Goal: Find specific page/section: Find specific page/section

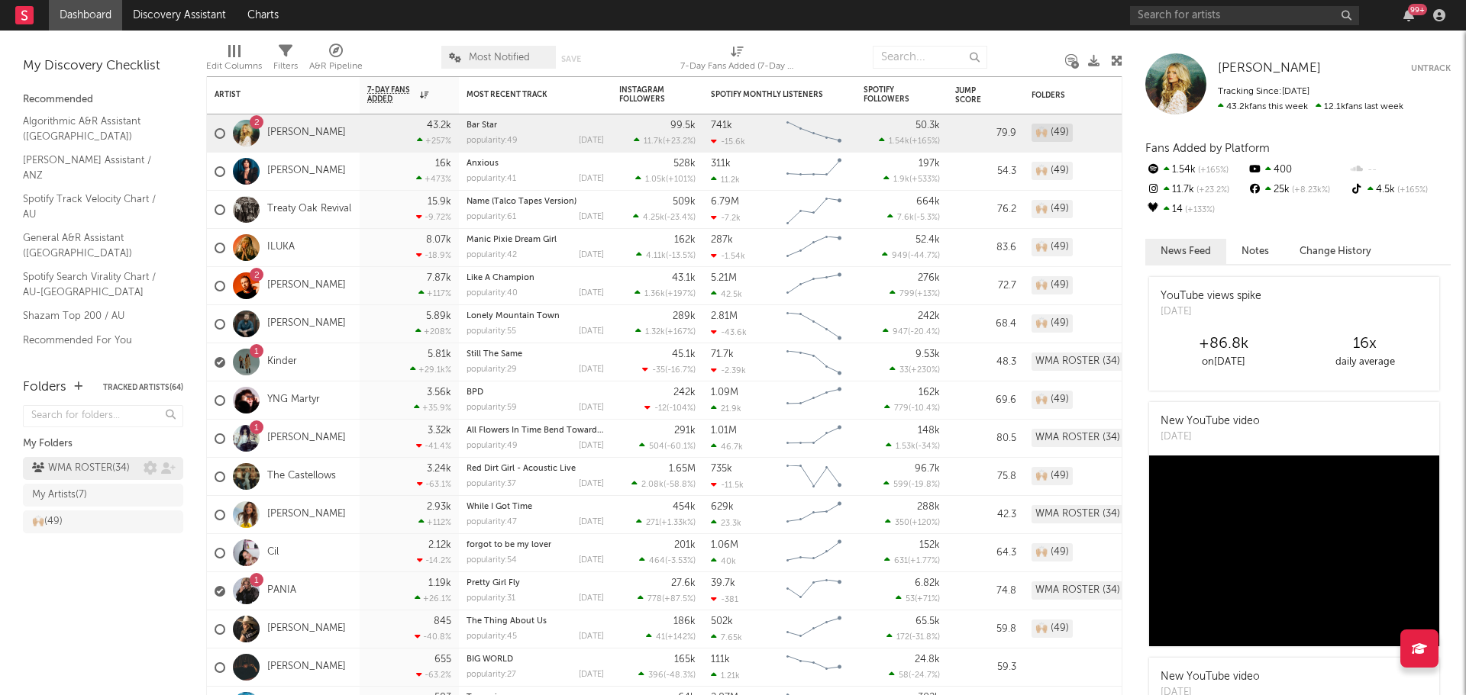
click at [125, 469] on div "WMA ROSTER ( 34 )" at bounding box center [81, 469] width 98 height 18
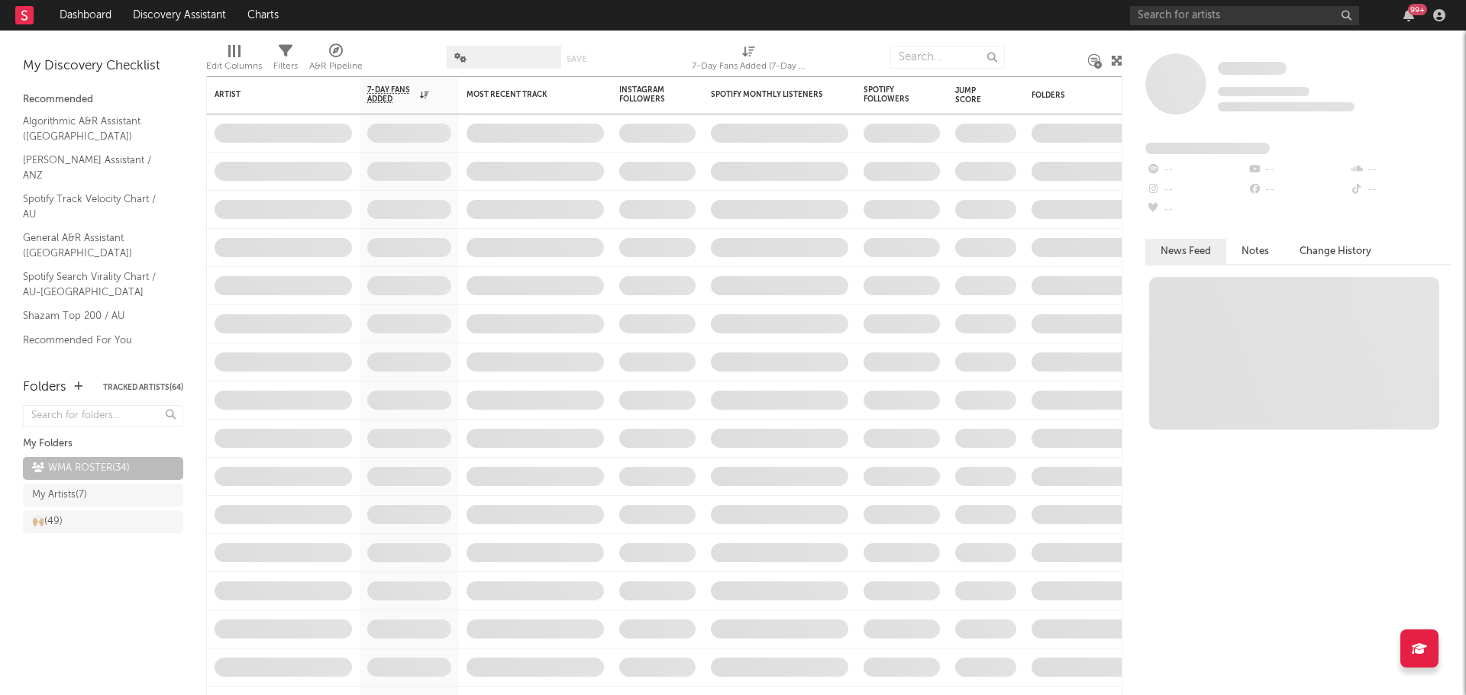
click at [512, 50] on span at bounding box center [504, 57] width 115 height 23
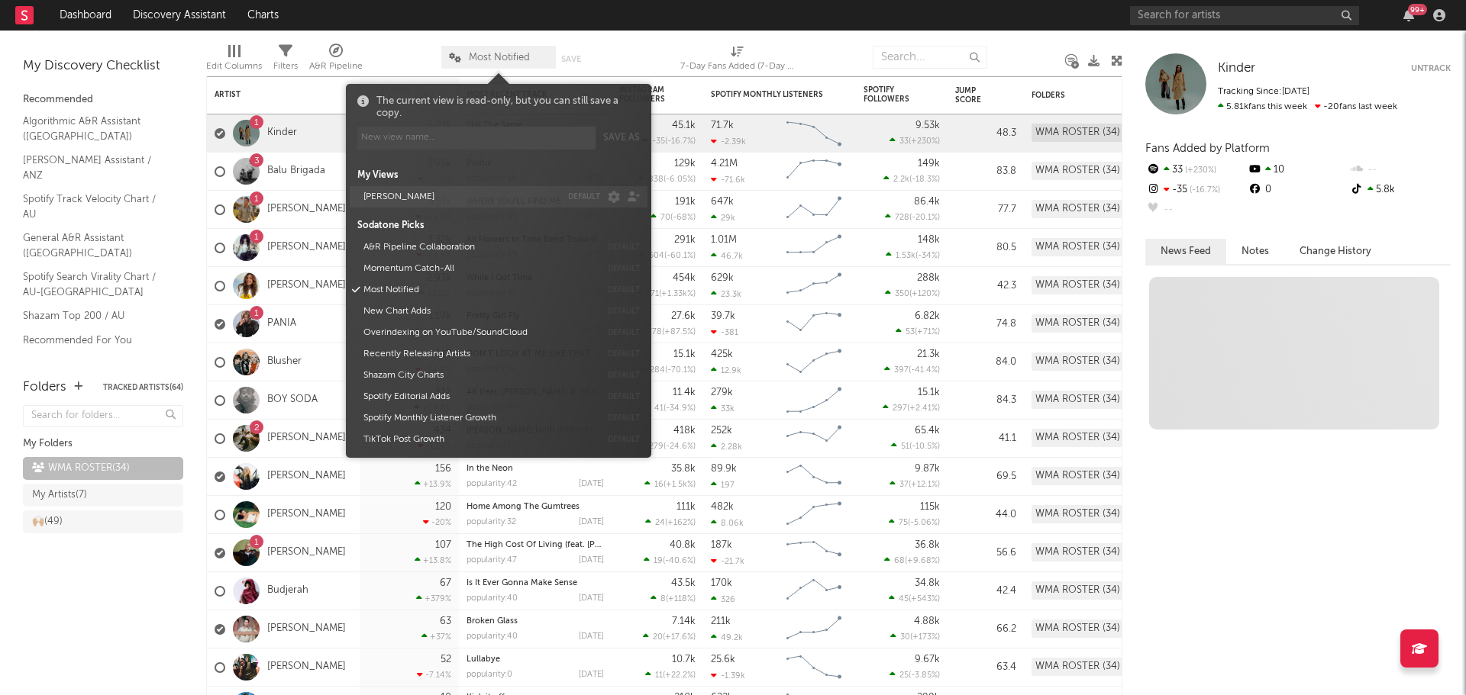
click at [417, 192] on button "[PERSON_NAME]" at bounding box center [459, 196] width 202 height 21
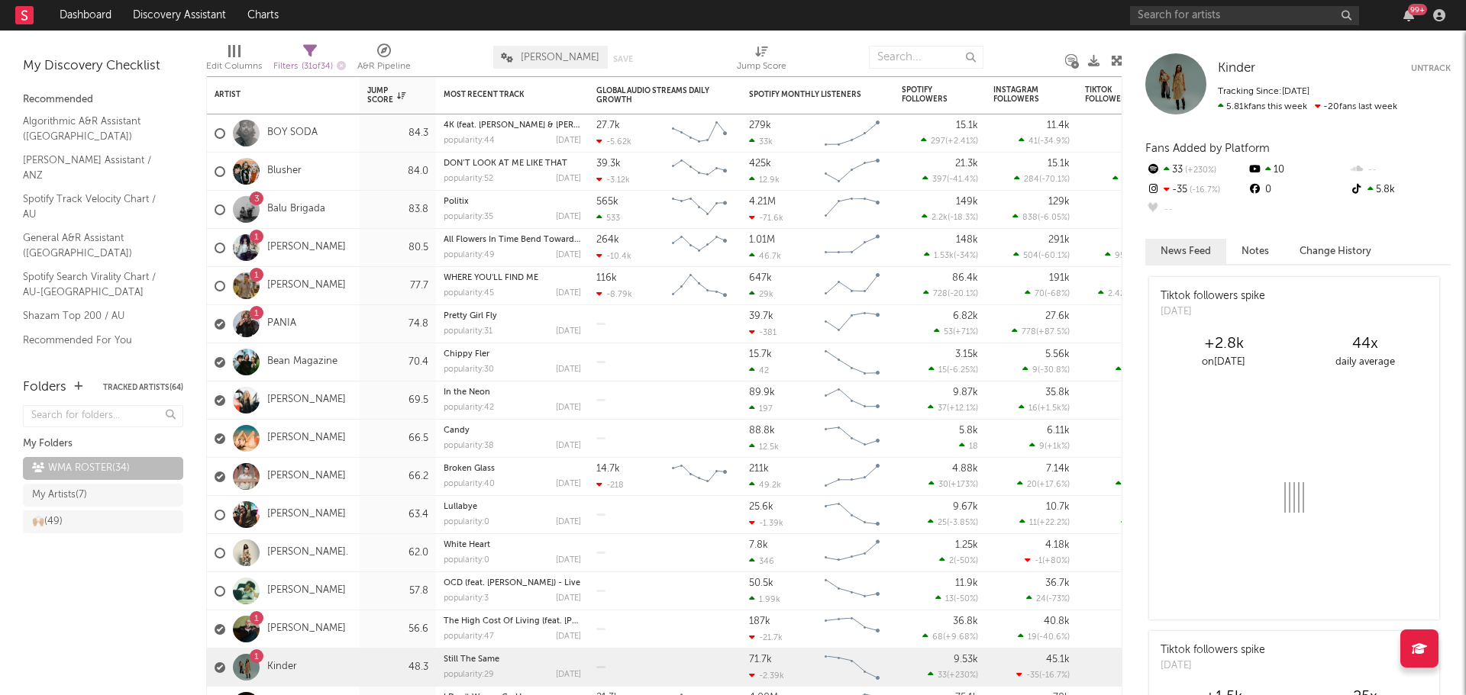
click at [691, 52] on div at bounding box center [695, 57] width 60 height 38
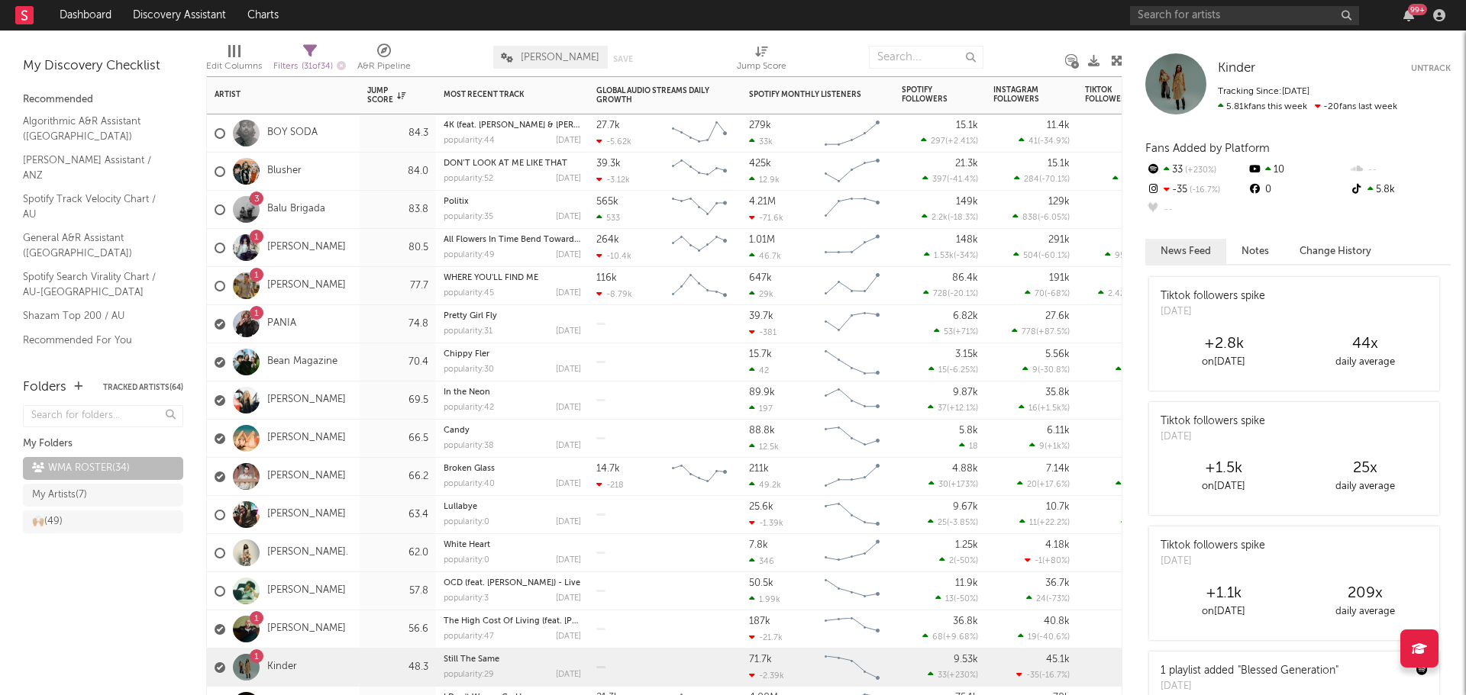
click at [329, 324] on div "1 PANIA" at bounding box center [283, 324] width 153 height 38
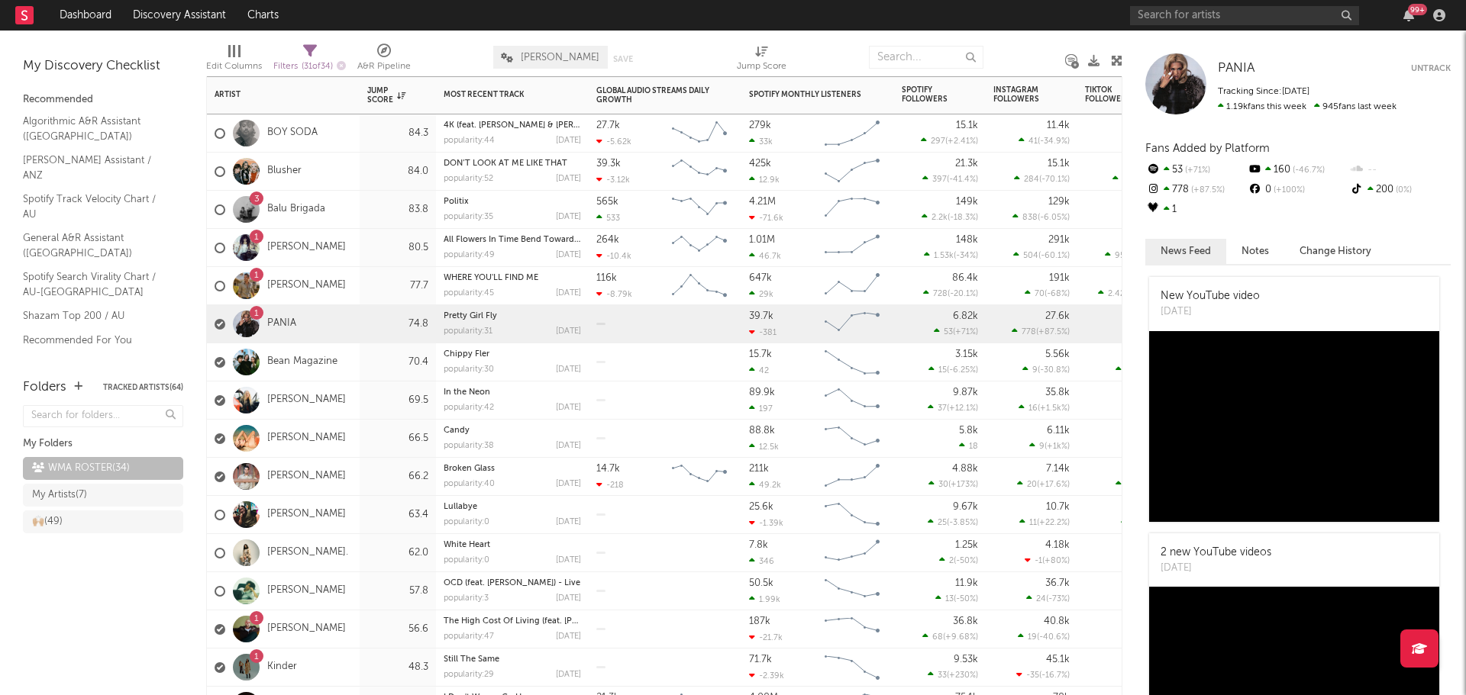
click at [350, 408] on div "[PERSON_NAME]" at bounding box center [283, 401] width 153 height 38
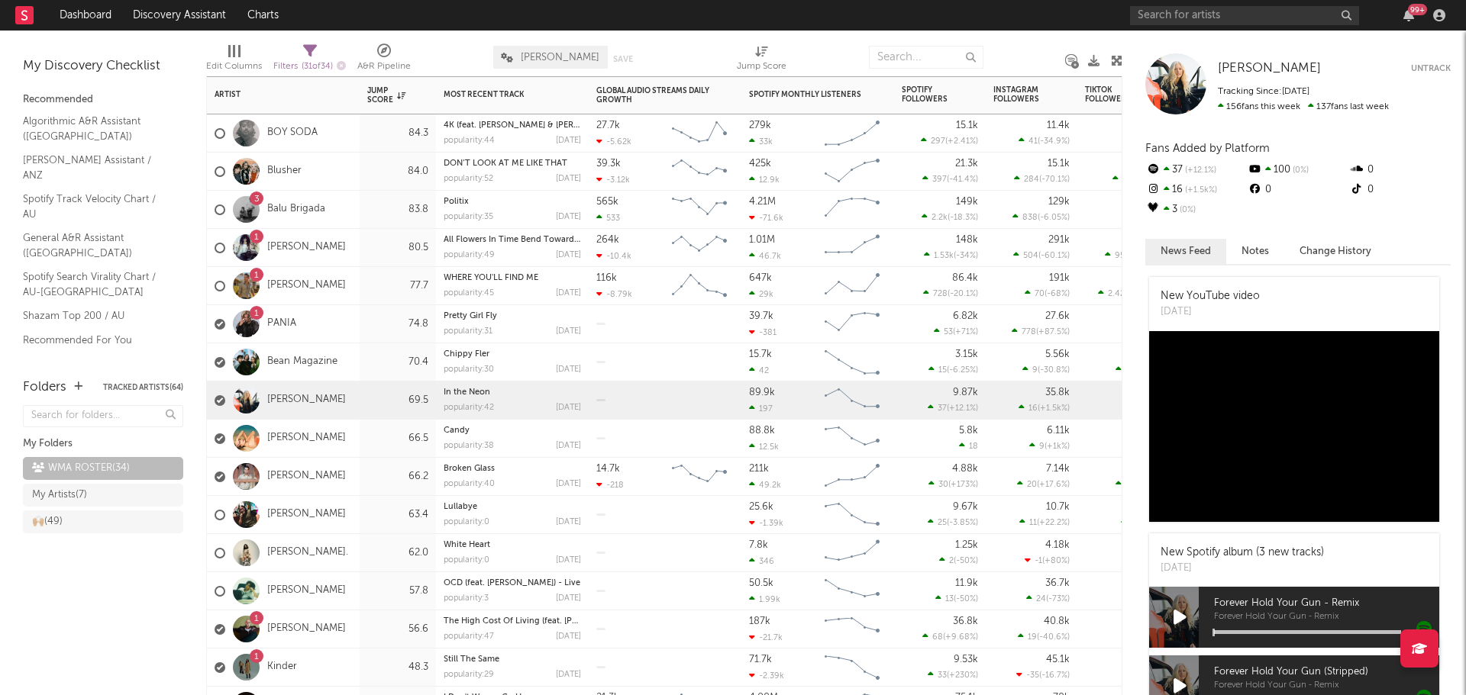
click at [368, 368] on div "70.4" at bounding box center [397, 362] width 61 height 18
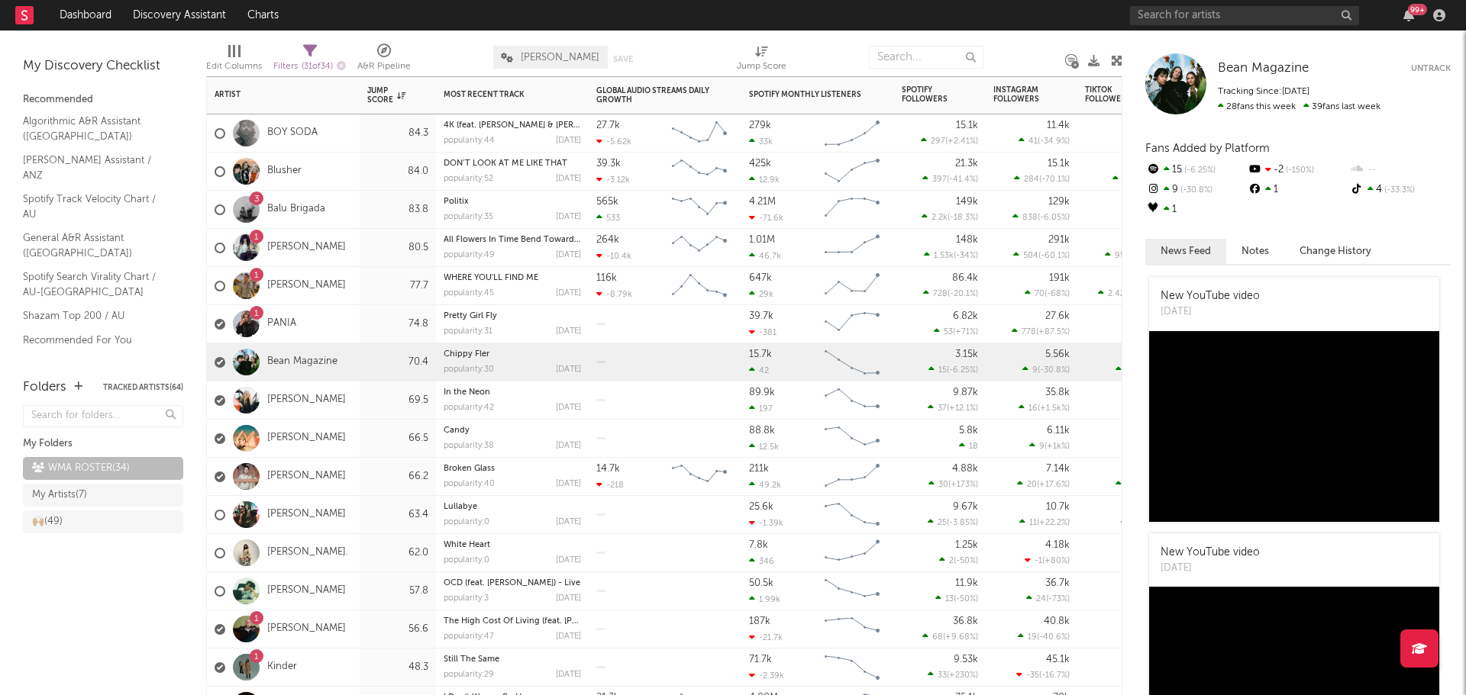
click at [358, 630] on div "1 [PERSON_NAME]" at bounding box center [283, 630] width 153 height 38
